Goal: Task Accomplishment & Management: Manage account settings

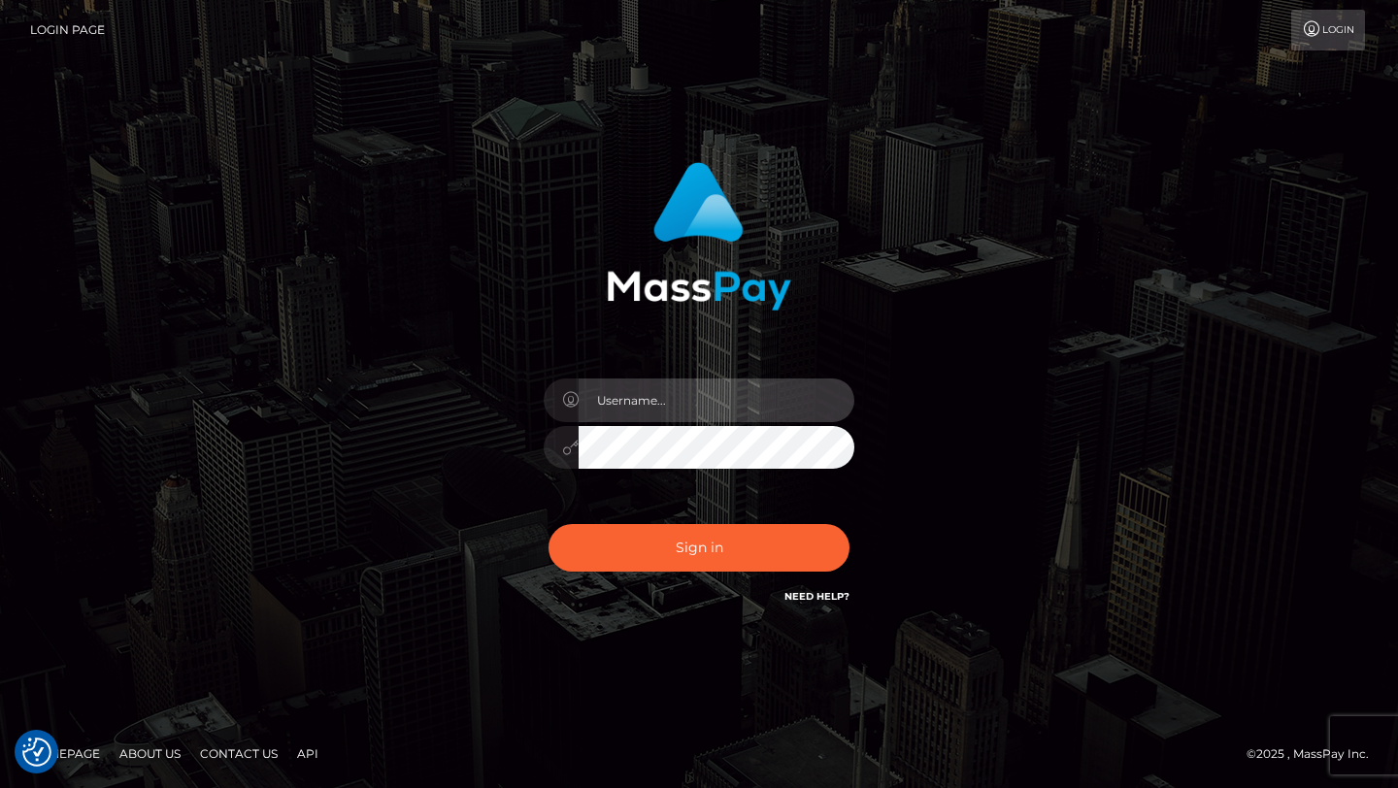
click at [731, 417] on input "text" at bounding box center [717, 401] width 276 height 44
type input "[EMAIL_ADDRESS][DOMAIN_NAME]"
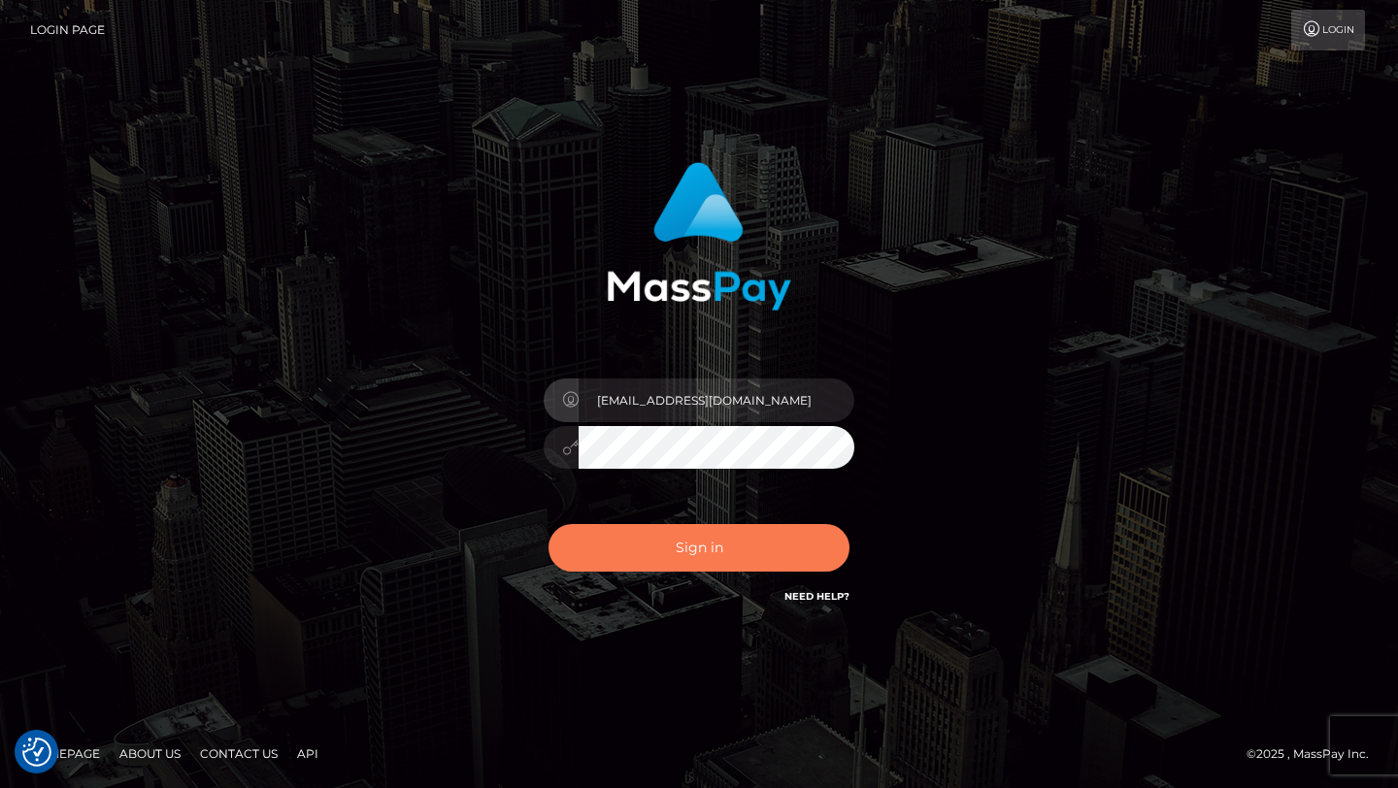
click at [733, 567] on button "Sign in" at bounding box center [699, 548] width 301 height 48
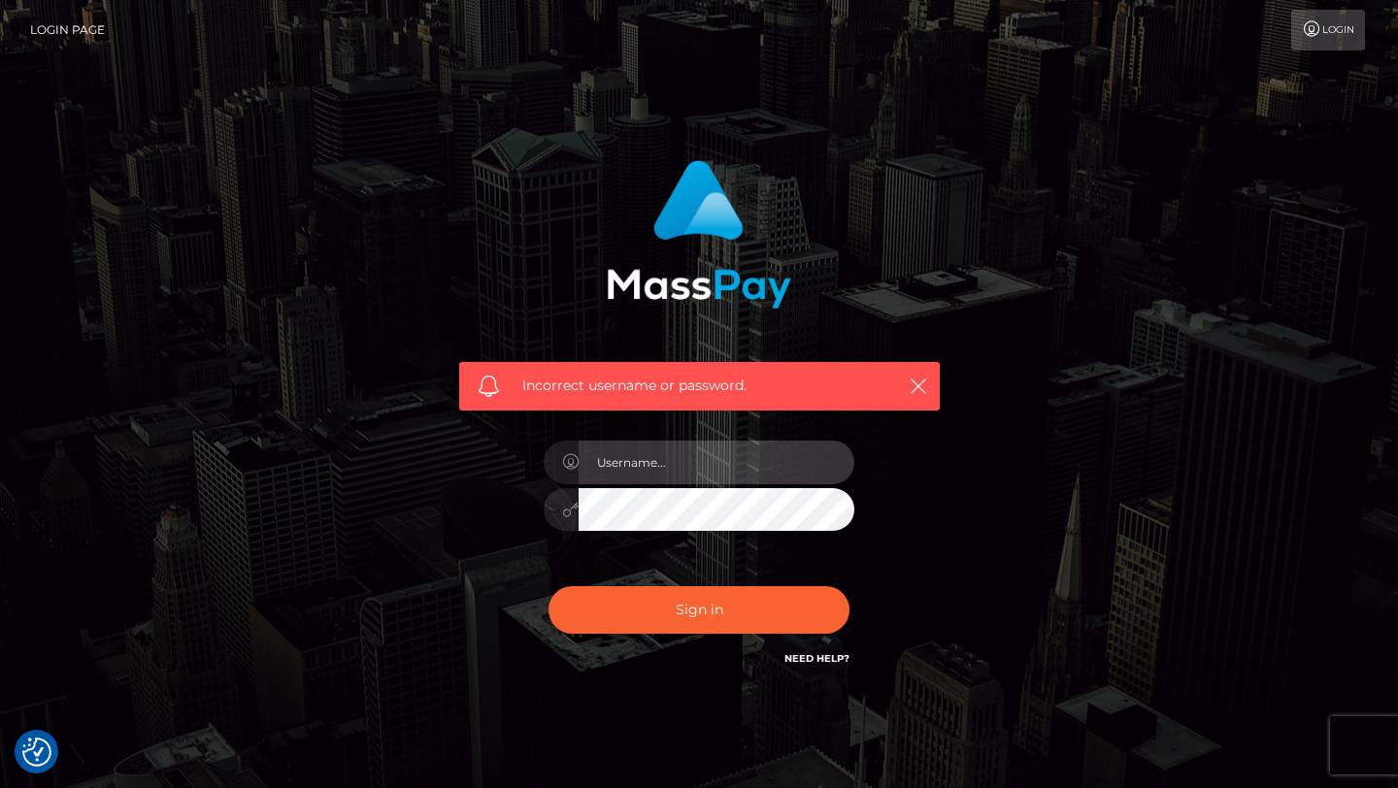
click at [694, 460] on input "text" at bounding box center [717, 463] width 276 height 44
type input "[EMAIL_ADDRESS][DOMAIN_NAME]"
click at [546, 563] on div "[EMAIL_ADDRESS][DOMAIN_NAME]" at bounding box center [699, 500] width 340 height 149
click at [553, 502] on div at bounding box center [699, 507] width 311 height 38
click at [1340, 38] on link "Login" at bounding box center [1328, 30] width 74 height 41
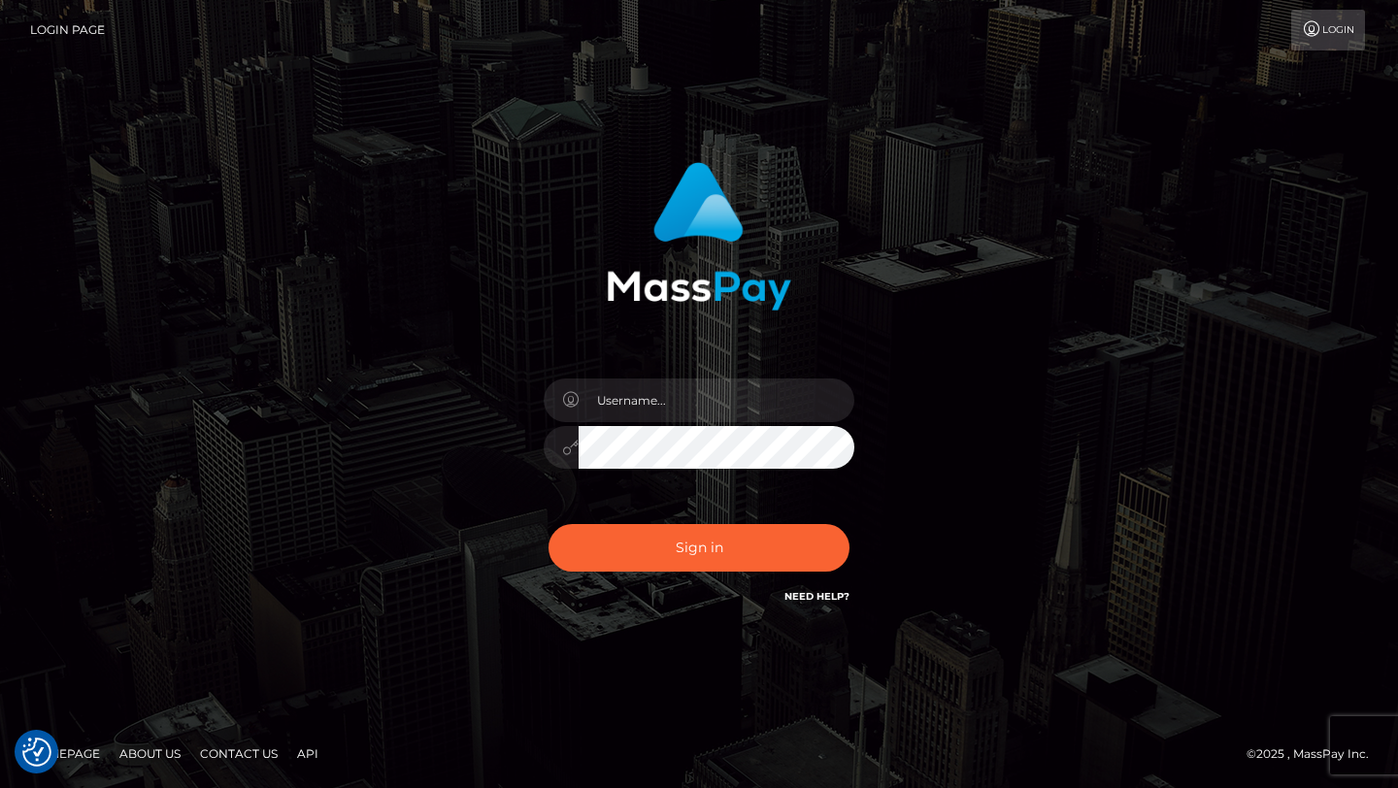
click at [778, 371] on div at bounding box center [699, 438] width 340 height 149
click at [768, 405] on input "text" at bounding box center [717, 401] width 276 height 44
type input "[EMAIL_ADDRESS][DOMAIN_NAME]"
click at [541, 445] on div "[EMAIL_ADDRESS][DOMAIN_NAME]" at bounding box center [699, 438] width 340 height 149
click at [549, 524] on button "Sign in" at bounding box center [699, 548] width 301 height 48
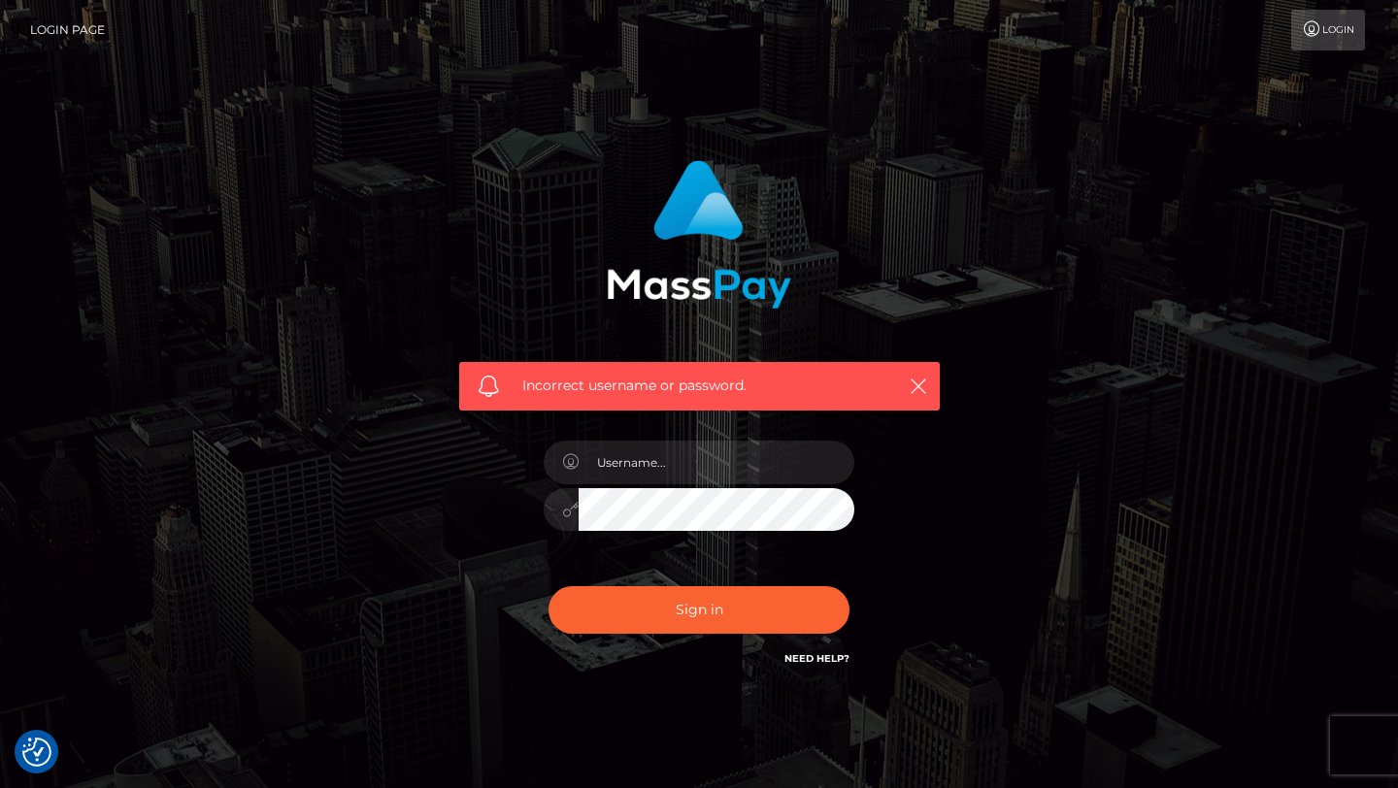
click at [844, 658] on link "Need Help?" at bounding box center [816, 658] width 65 height 13
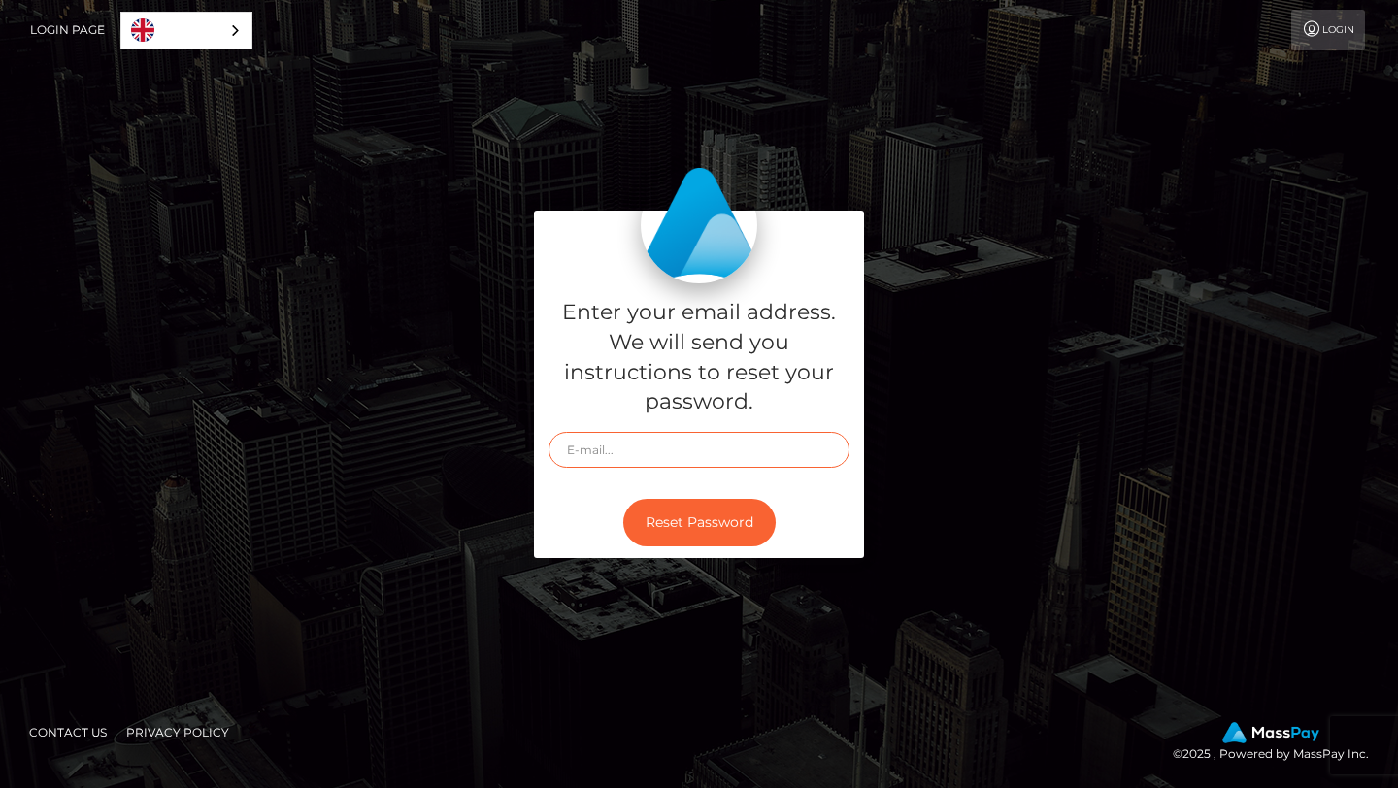
click at [639, 451] on input "text" at bounding box center [699, 450] width 301 height 36
type input "[EMAIL_ADDRESS][DOMAIN_NAME]"
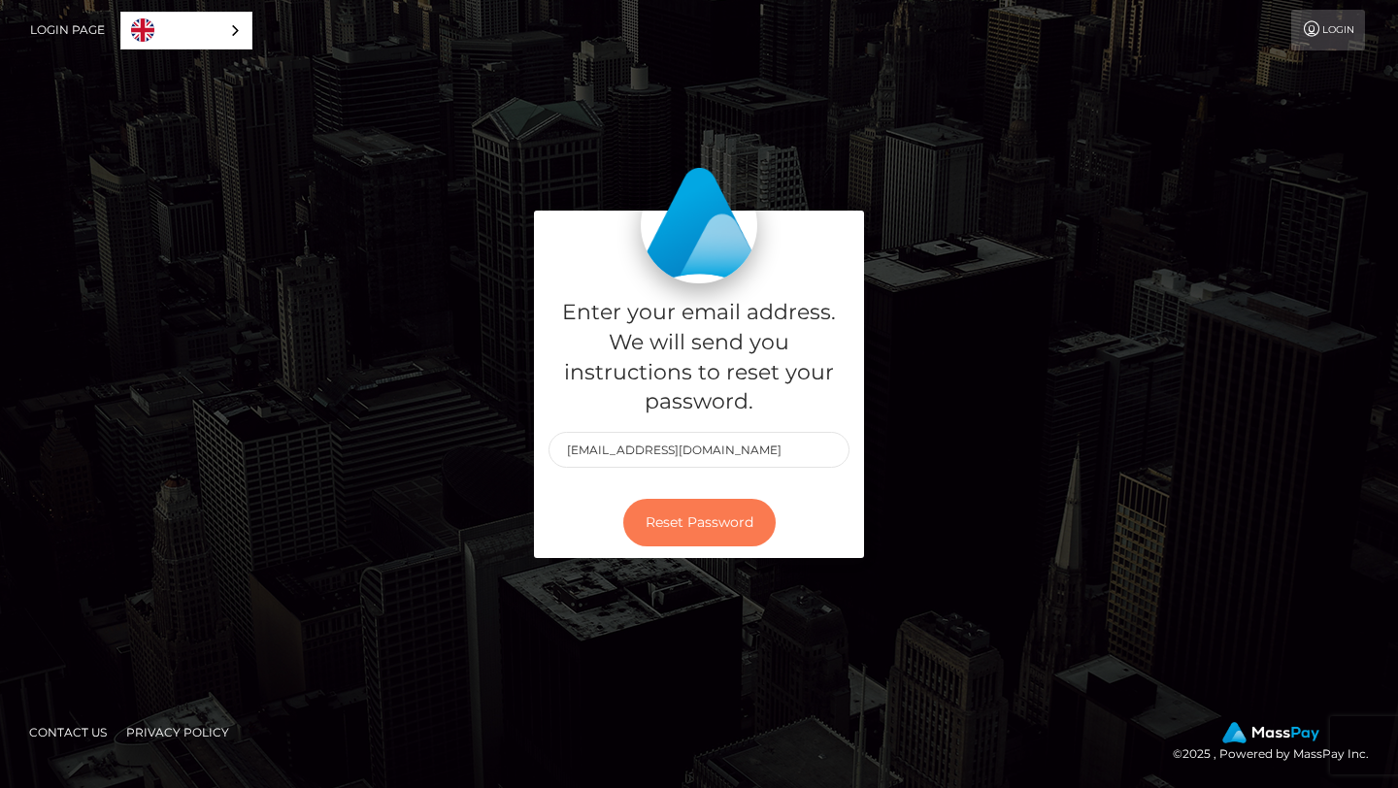
click at [708, 518] on button "Reset Password" at bounding box center [699, 523] width 152 height 48
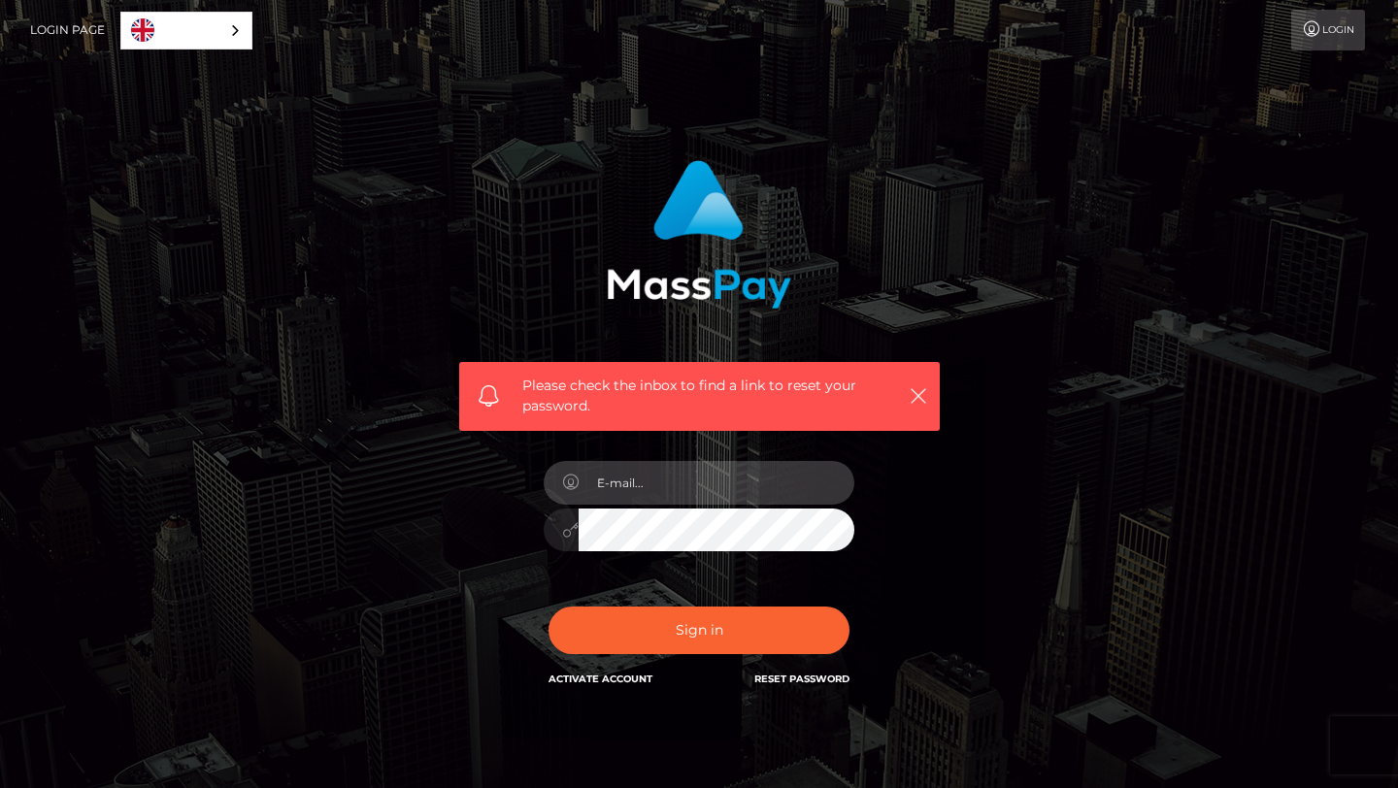
click at [705, 481] on input "email" at bounding box center [717, 483] width 276 height 44
type input "[EMAIL_ADDRESS][DOMAIN_NAME]"
click at [539, 535] on div "[EMAIL_ADDRESS][DOMAIN_NAME]" at bounding box center [699, 521] width 340 height 149
click at [549, 607] on button "Sign in" at bounding box center [699, 631] width 301 height 48
